Goal: Navigation & Orientation: Find specific page/section

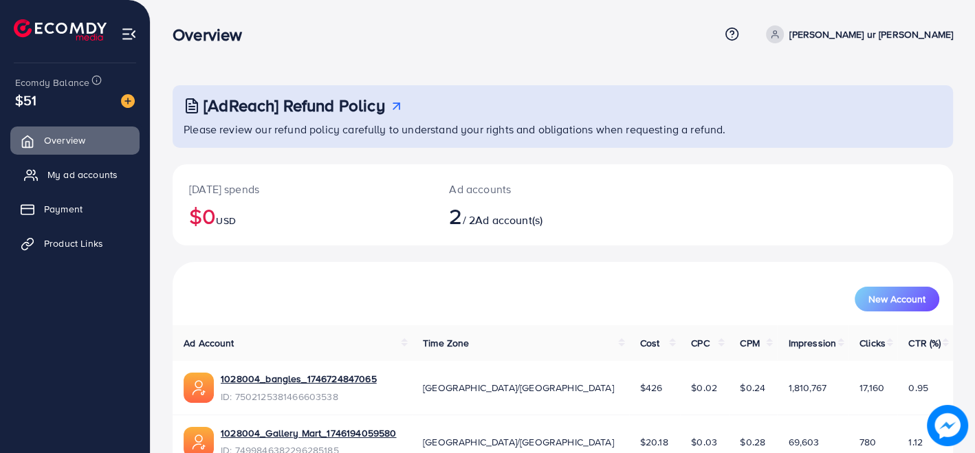
click at [108, 166] on link "My ad accounts" at bounding box center [74, 174] width 129 height 27
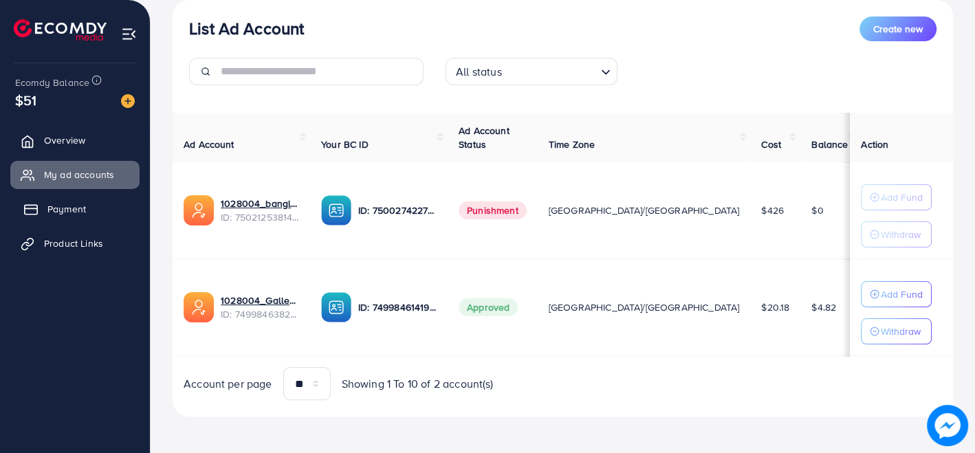
click at [95, 197] on link "Payment" at bounding box center [74, 208] width 129 height 27
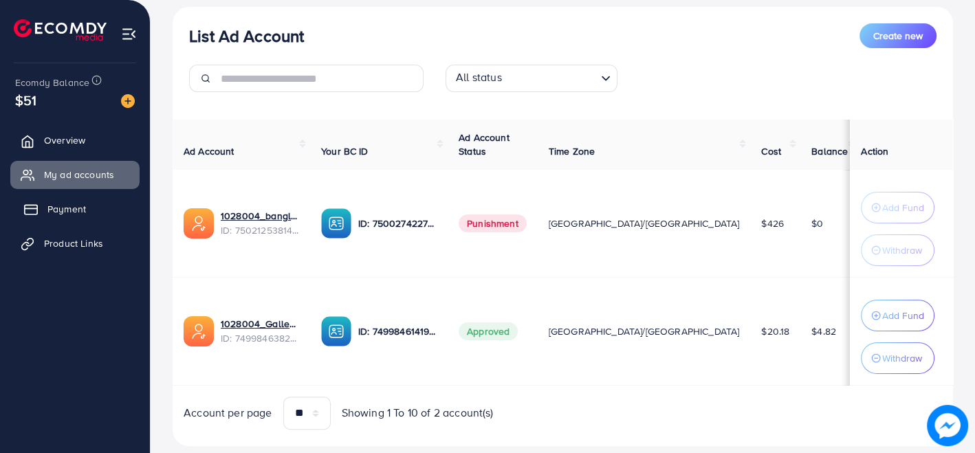
scroll to position [172, 0]
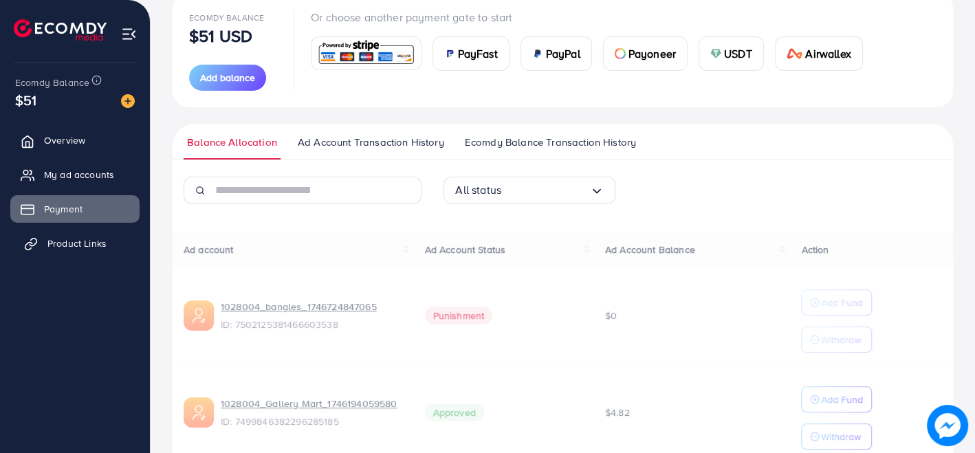
click at [90, 243] on span "Product Links" at bounding box center [76, 243] width 59 height 14
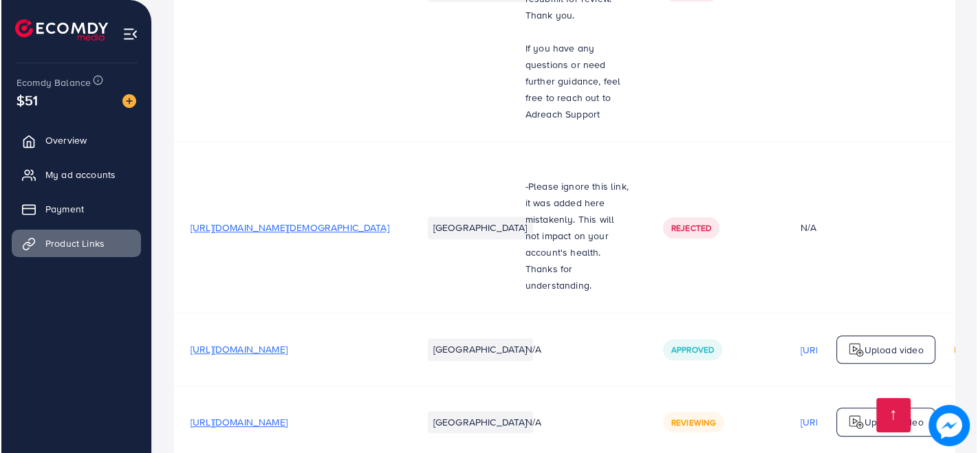
scroll to position [0, 308]
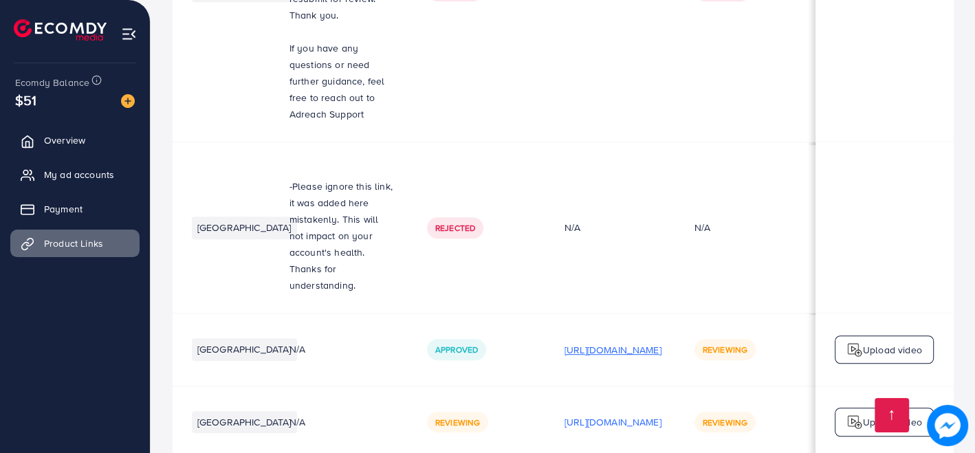
click at [604, 342] on p "[URL][DOMAIN_NAME]" at bounding box center [612, 350] width 97 height 16
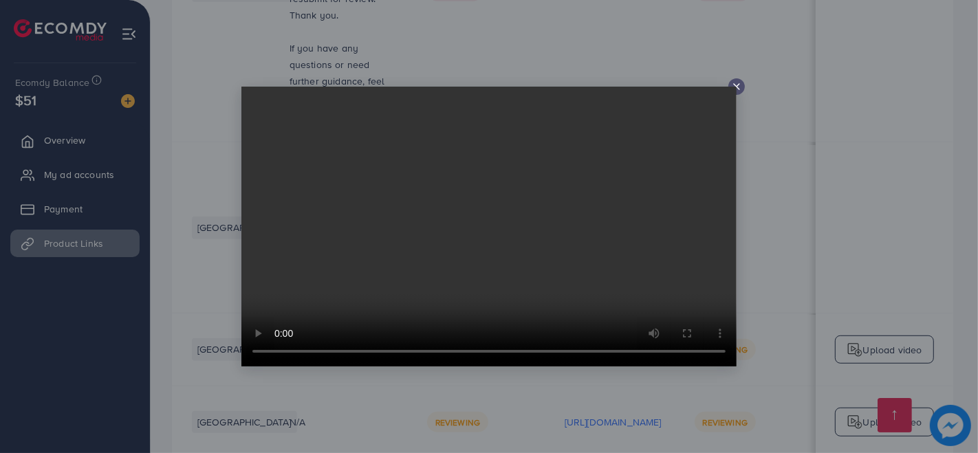
click at [726, 88] on video at bounding box center [488, 227] width 495 height 280
click at [731, 84] on icon at bounding box center [736, 86] width 11 height 11
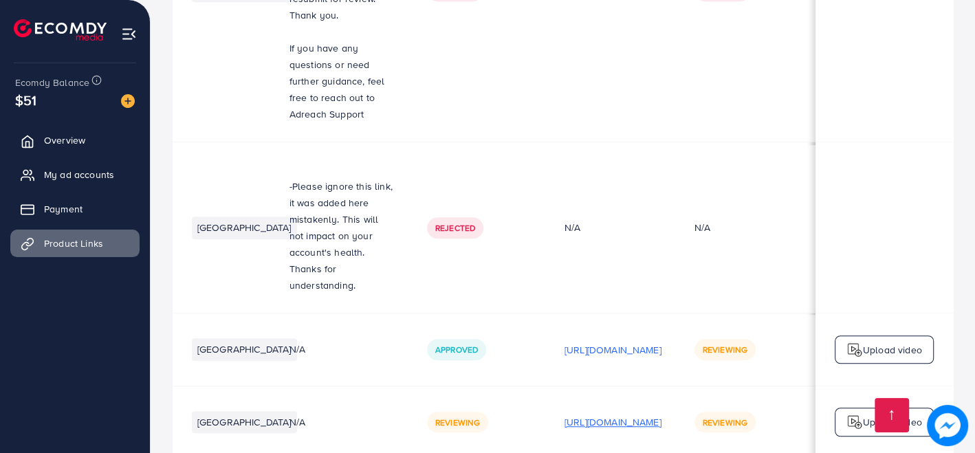
click at [573, 414] on p "[URL][DOMAIN_NAME]" at bounding box center [612, 422] width 97 height 16
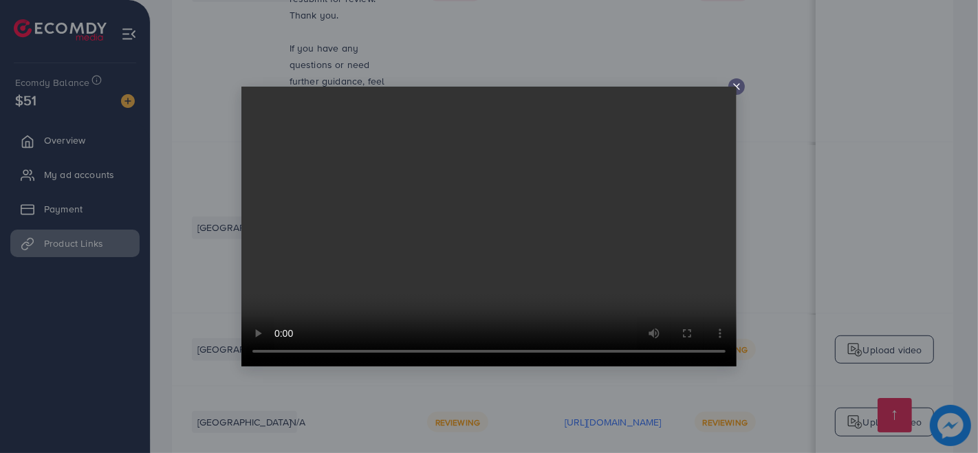
click at [734, 85] on line at bounding box center [736, 86] width 5 height 5
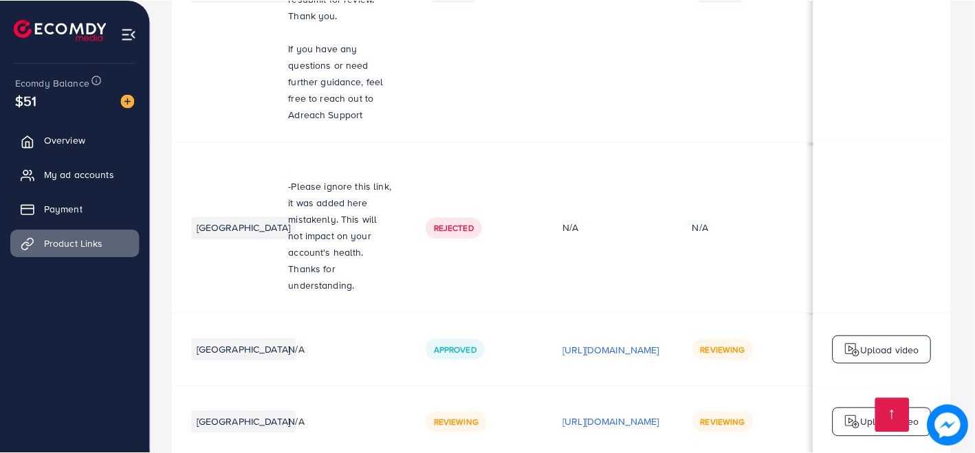
scroll to position [0, 305]
